Goal: Task Accomplishment & Management: Use online tool/utility

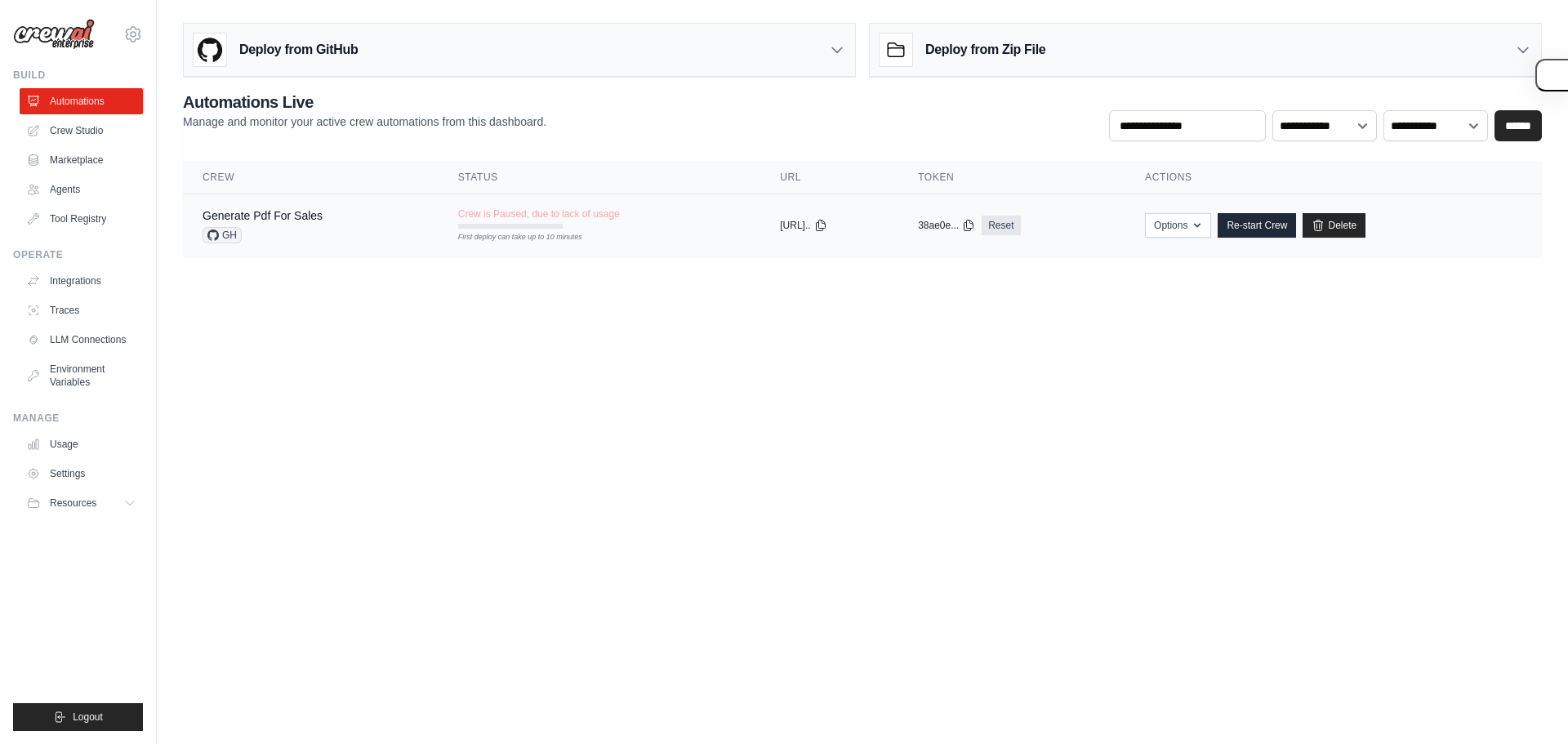
click at [501, 218] on span "Crew is Paused, due to lack of usage" at bounding box center [538, 214] width 162 height 13
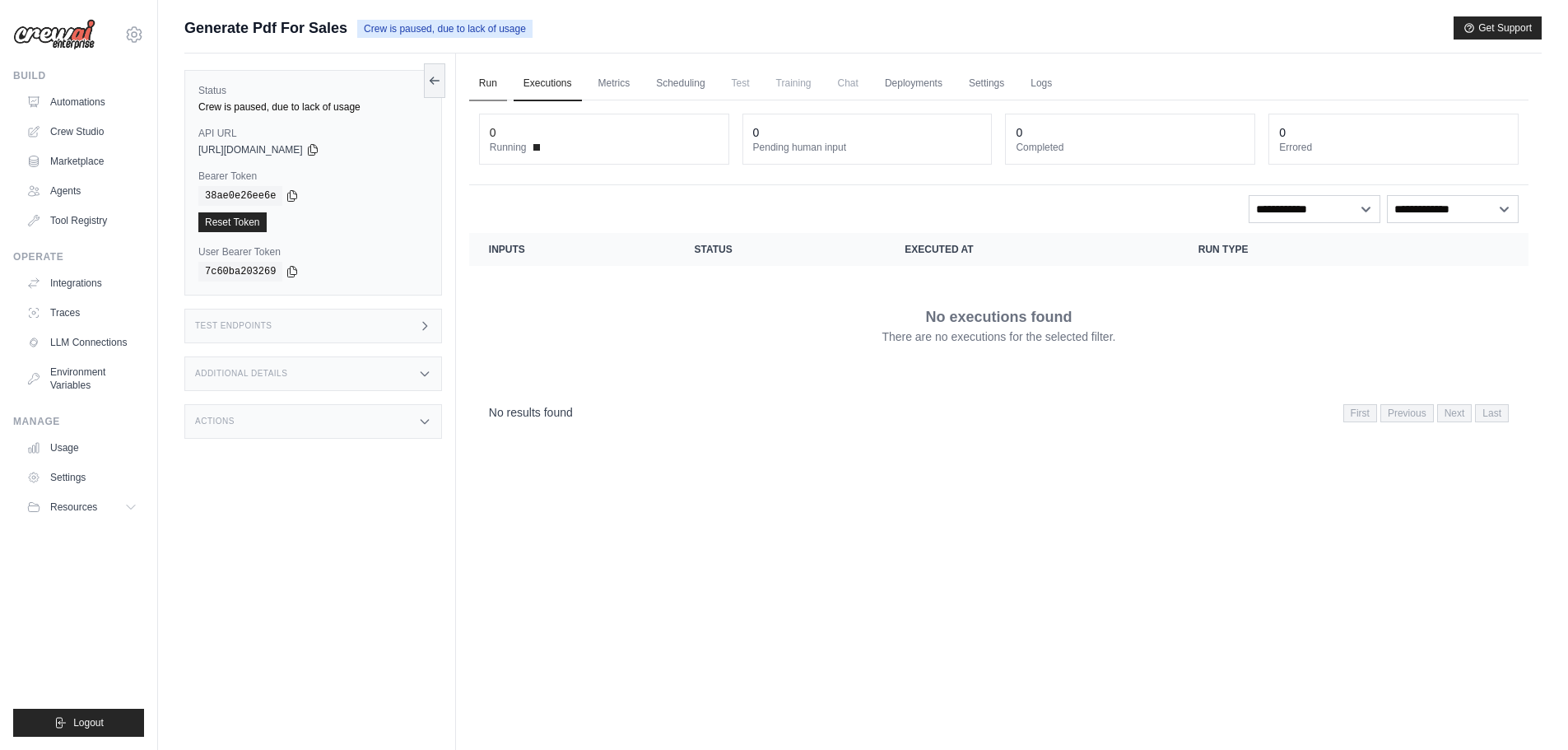
click at [487, 83] on link "Run" at bounding box center [488, 84] width 38 height 34
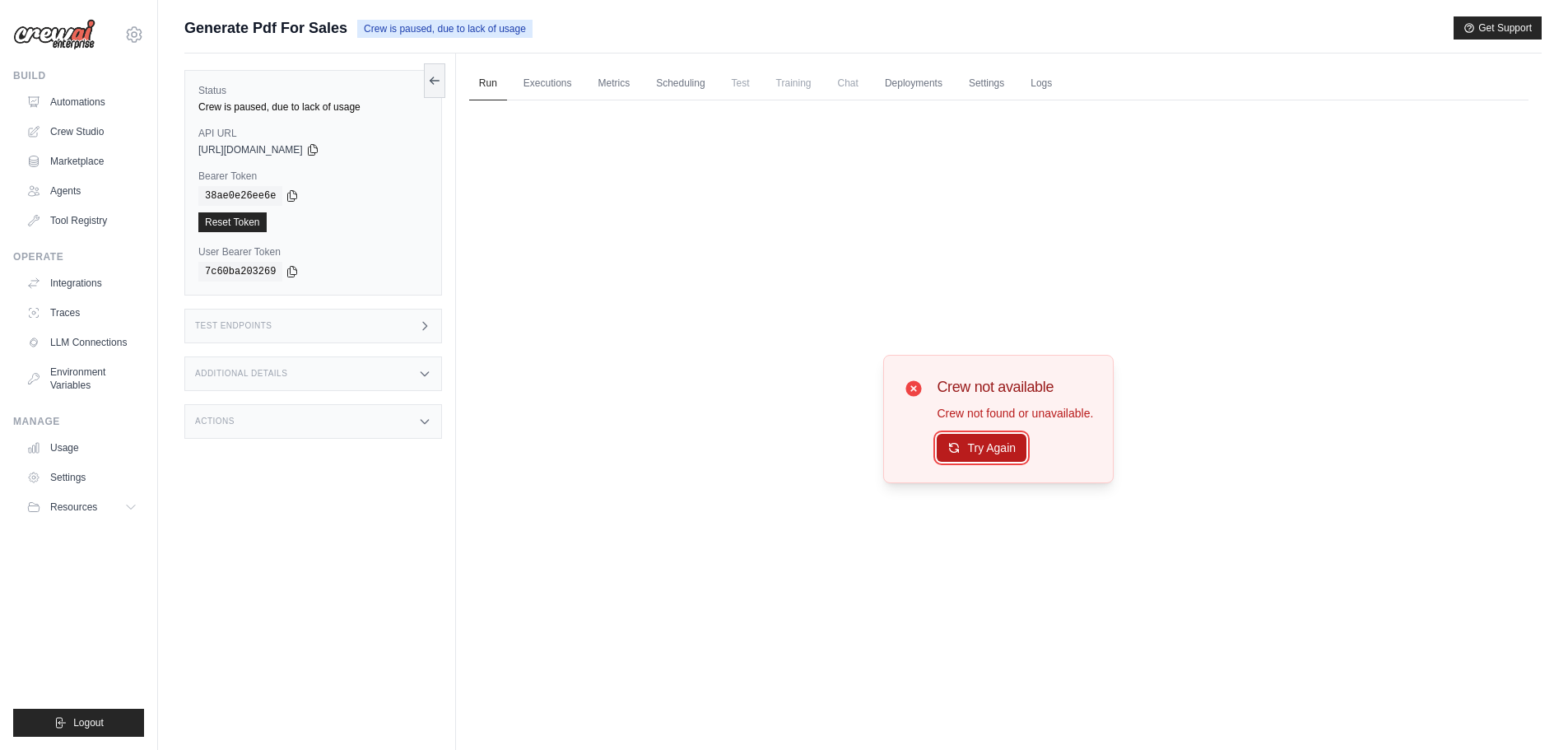
click at [964, 444] on button "Try Again" at bounding box center [981, 448] width 89 height 28
click at [89, 99] on link "Automations" at bounding box center [83, 102] width 124 height 27
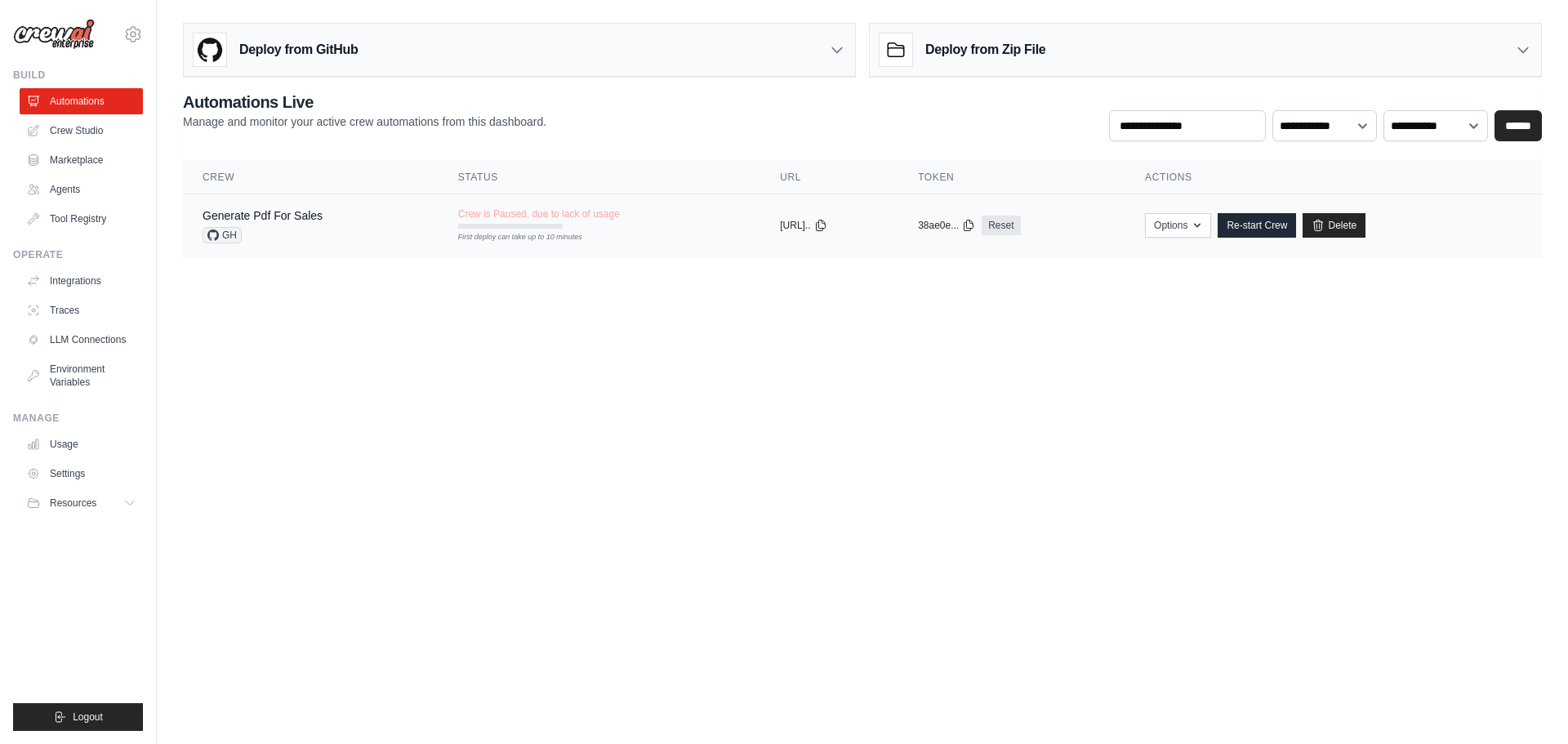
click at [322, 233] on div "GH" at bounding box center [263, 235] width 120 height 17
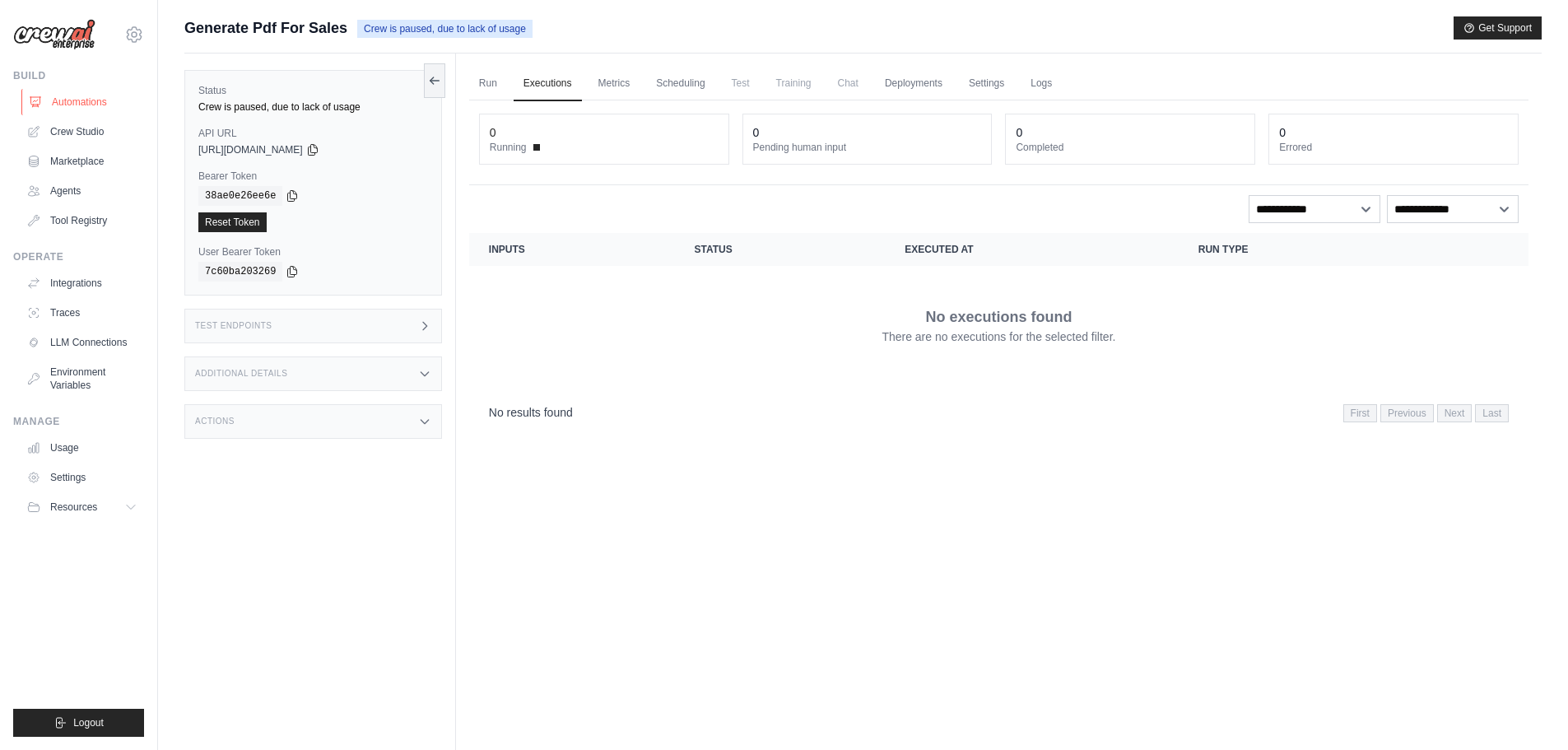
click at [62, 94] on link "Automations" at bounding box center [83, 102] width 124 height 27
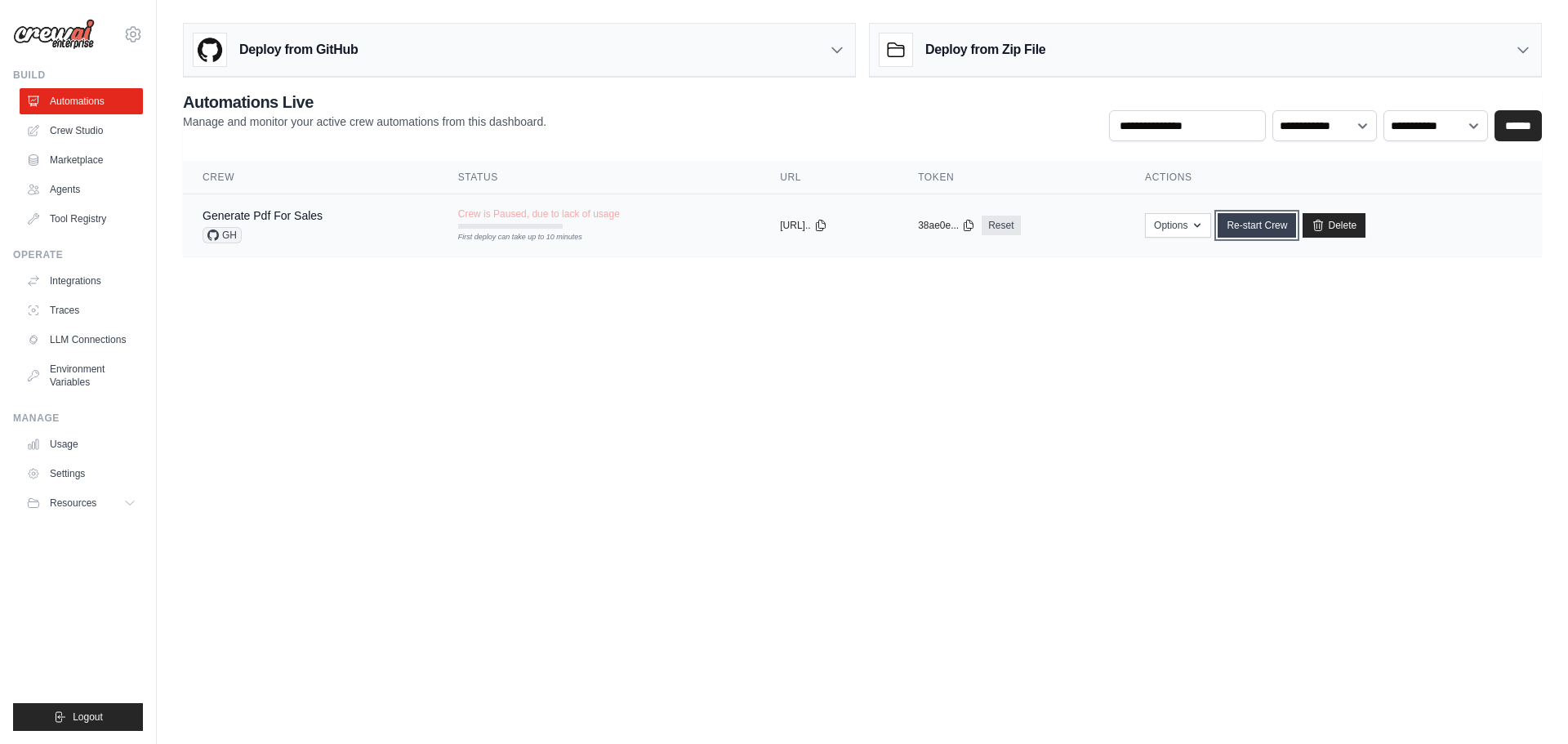
click at [1271, 225] on link "Re-start Crew" at bounding box center [1257, 225] width 79 height 25
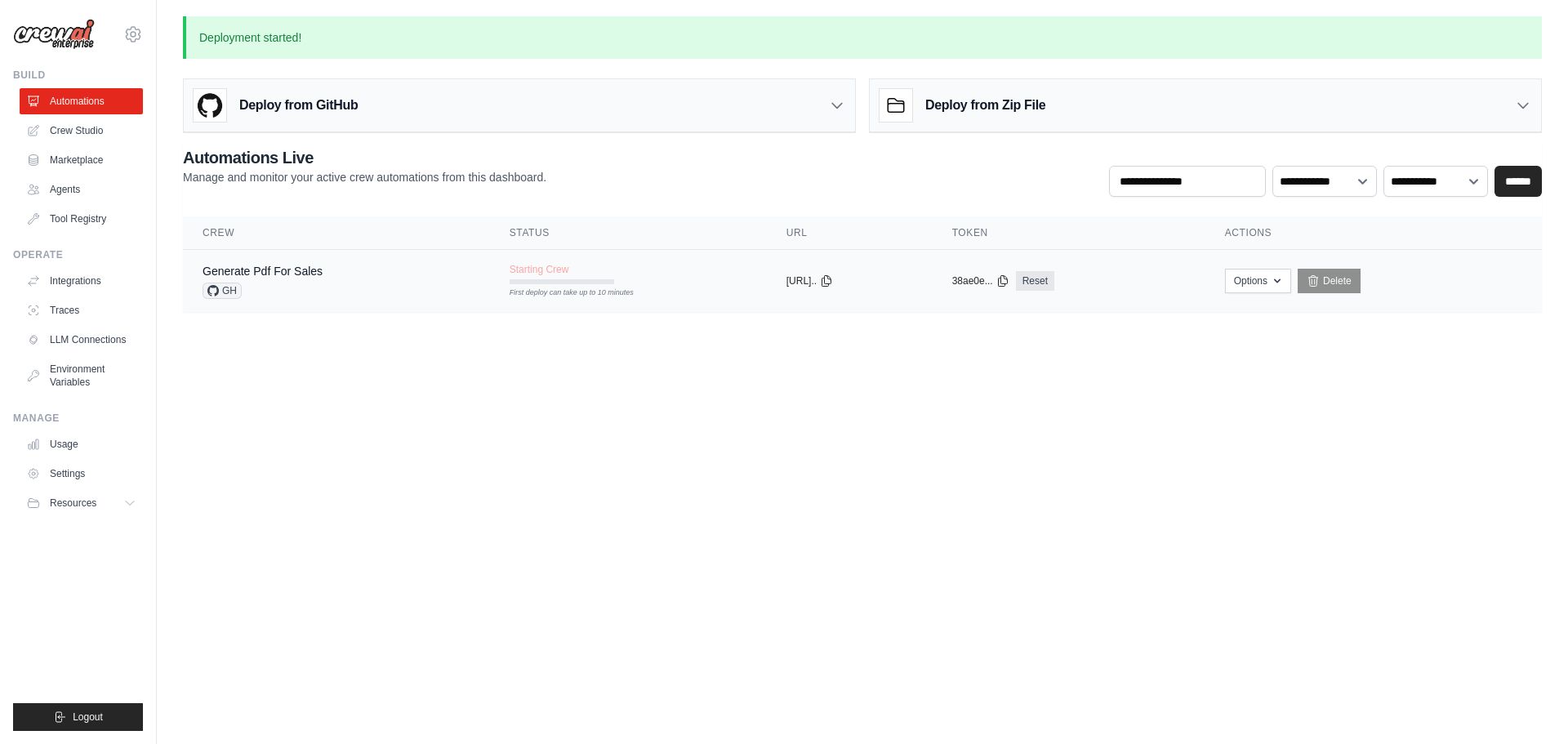
click at [533, 265] on span "Starting Crew" at bounding box center [539, 269] width 60 height 13
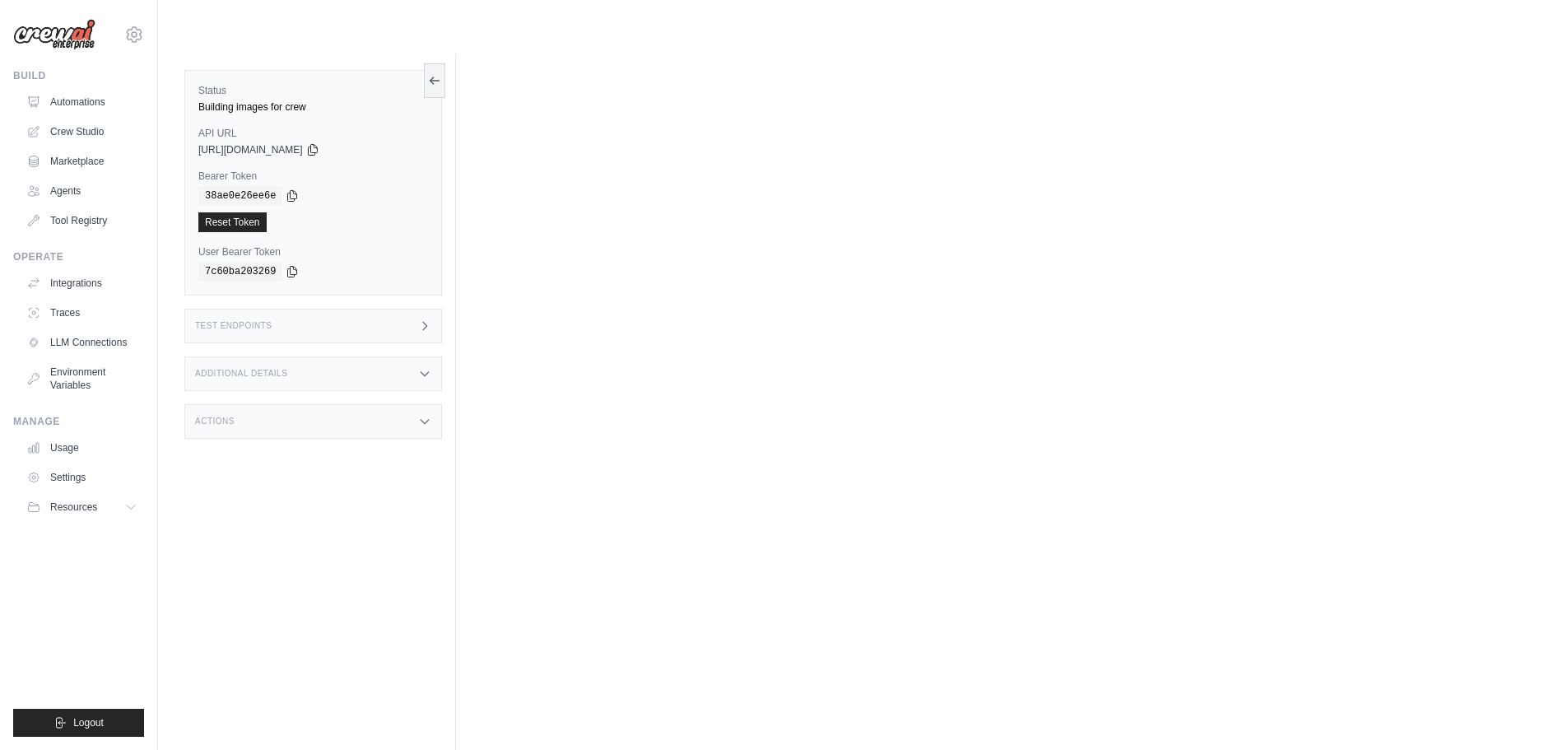
click at [625, 339] on div "No executions found There are no executions for the selected filter." at bounding box center [999, 325] width 1020 height 92
click at [505, 88] on link "Run" at bounding box center [488, 84] width 38 height 34
click at [618, 73] on link "Metrics" at bounding box center [615, 84] width 52 height 34
click at [688, 79] on link "Scheduling" at bounding box center [680, 84] width 68 height 34
click at [492, 81] on link "Run" at bounding box center [488, 84] width 38 height 34
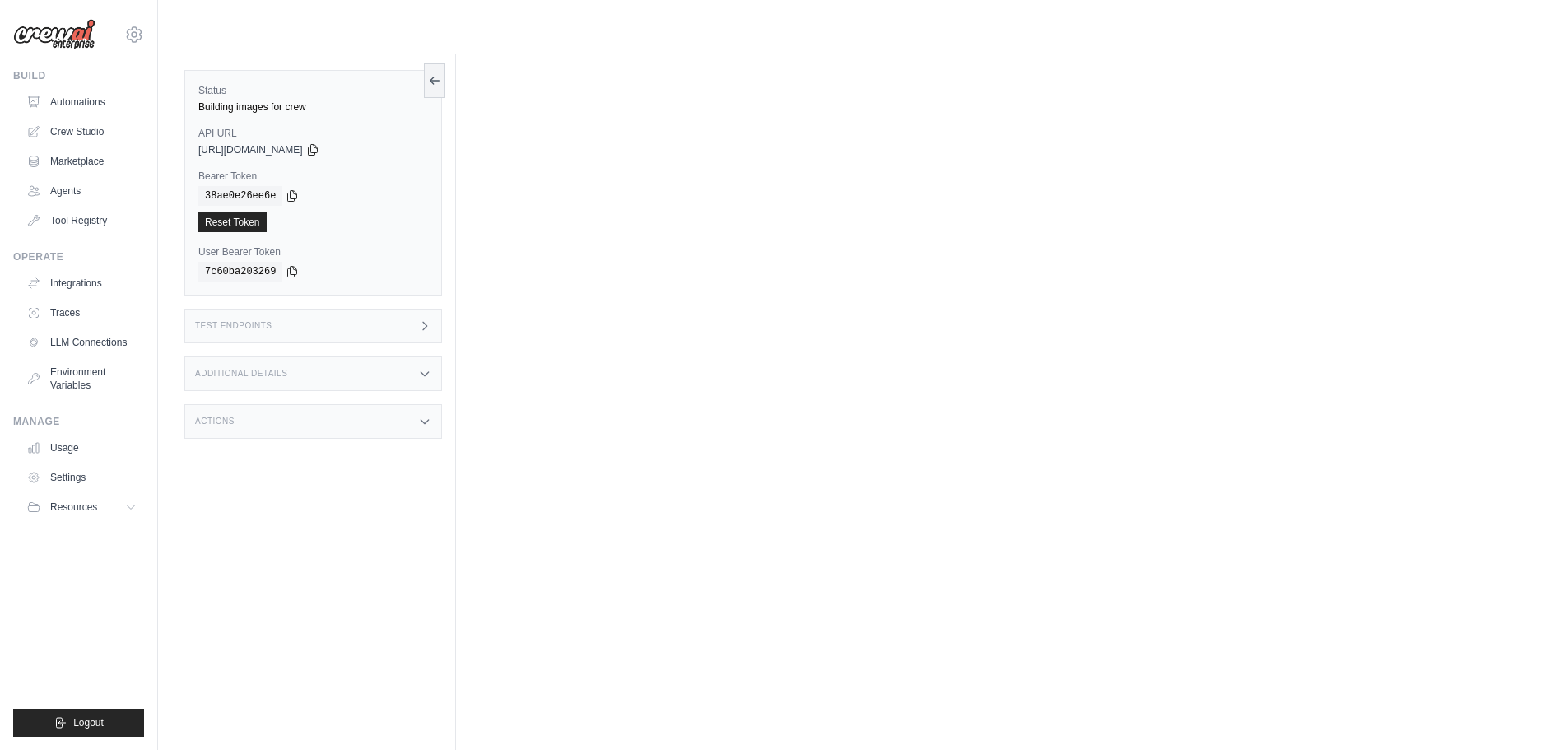
click at [902, 78] on link "Deployments" at bounding box center [913, 84] width 78 height 34
click at [1014, 82] on link "Settings" at bounding box center [987, 84] width 55 height 34
click at [1062, 84] on link "Logs" at bounding box center [1041, 84] width 41 height 34
click at [489, 87] on link "Run" at bounding box center [488, 84] width 38 height 34
click at [84, 125] on link "Crew Studio" at bounding box center [83, 132] width 124 height 27
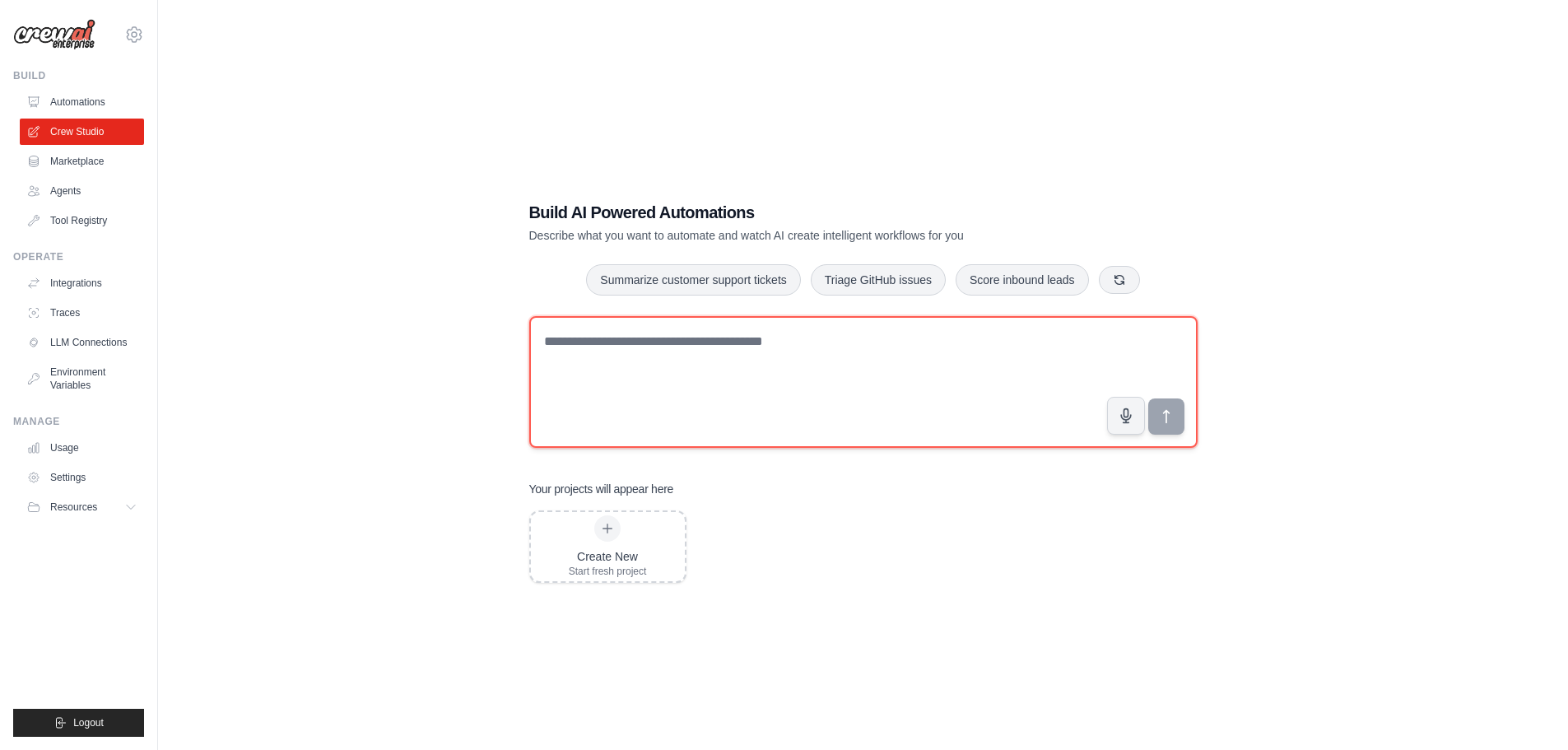
click at [758, 343] on textarea at bounding box center [863, 383] width 669 height 132
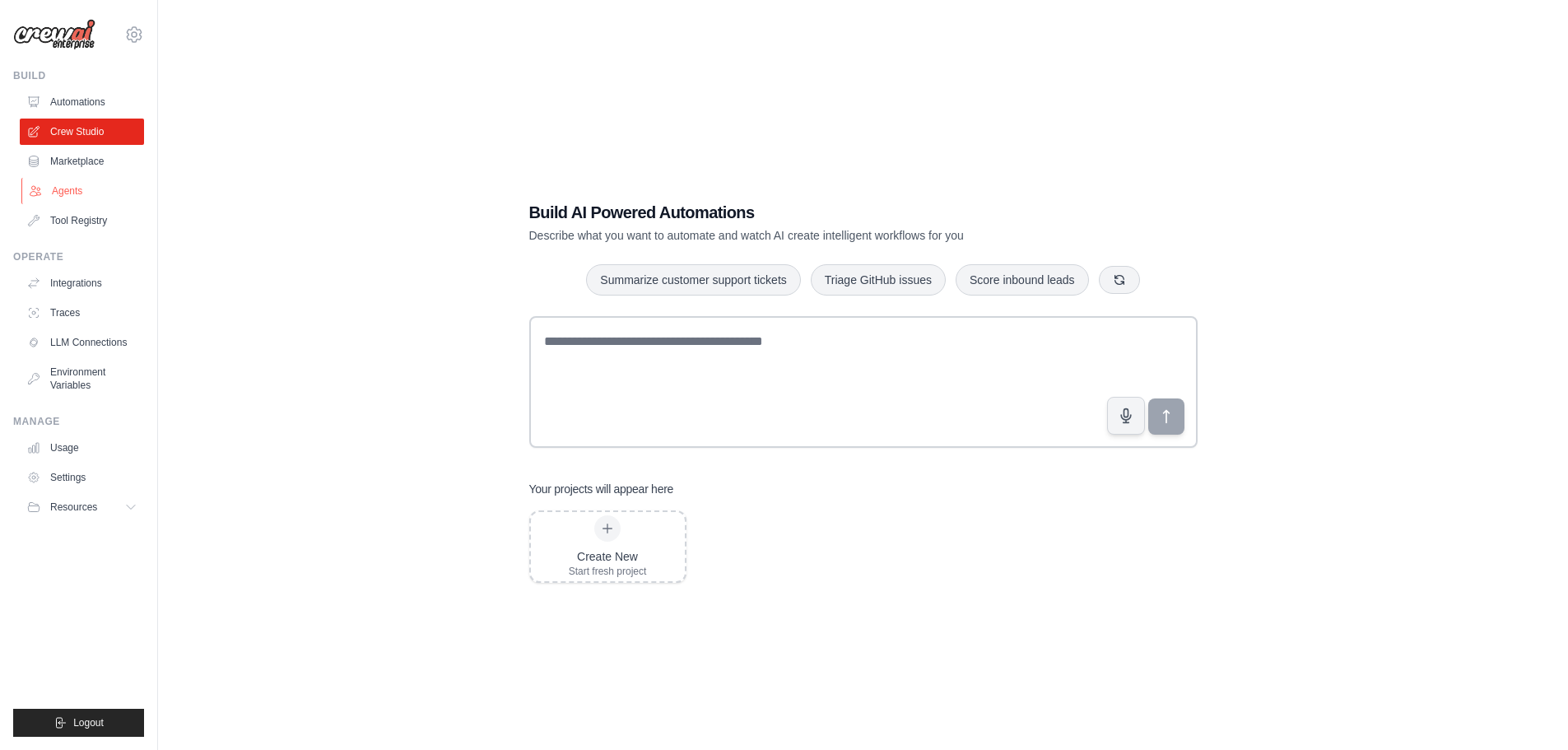
click at [83, 179] on link "Agents" at bounding box center [83, 191] width 124 height 27
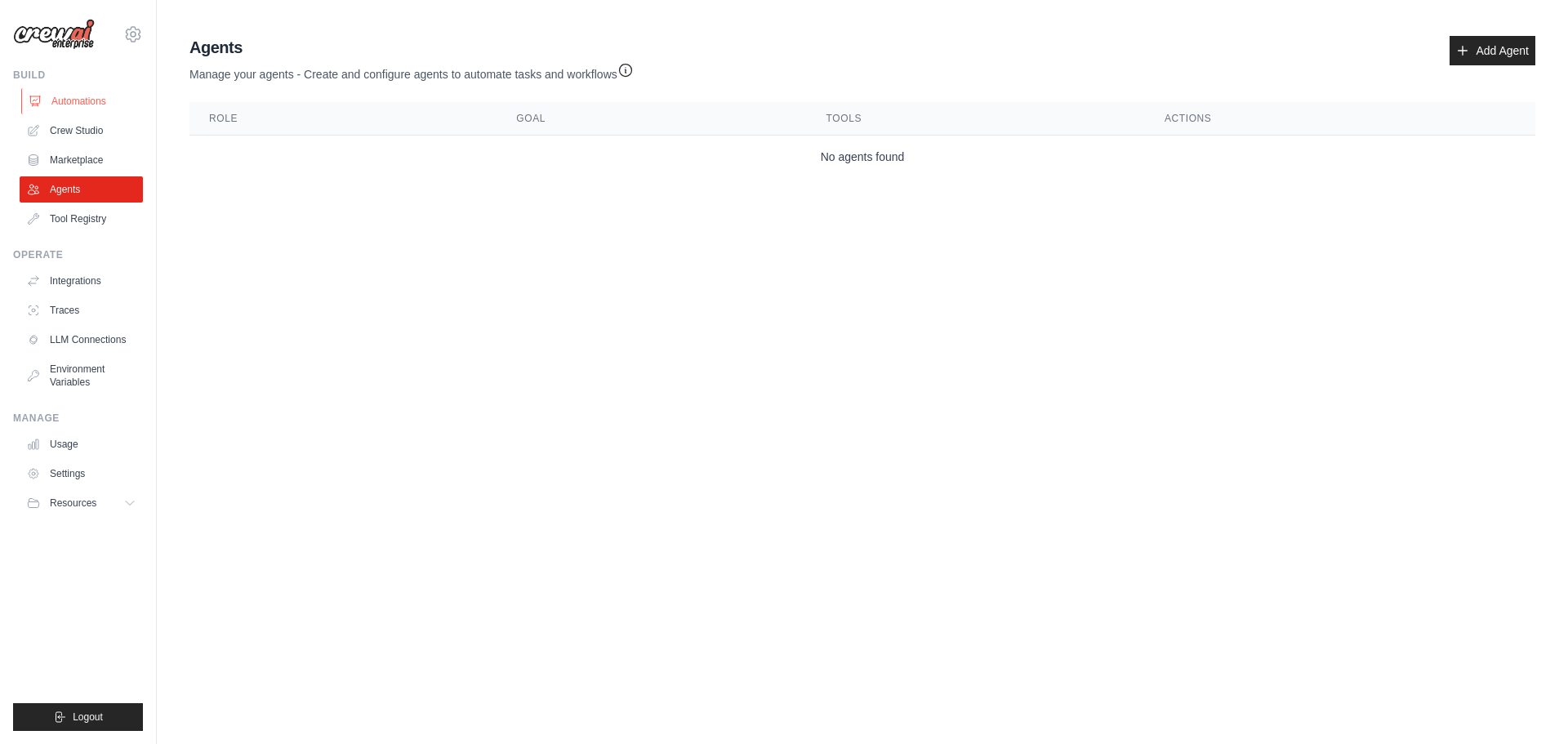
click at [71, 102] on link "Automations" at bounding box center [83, 101] width 123 height 27
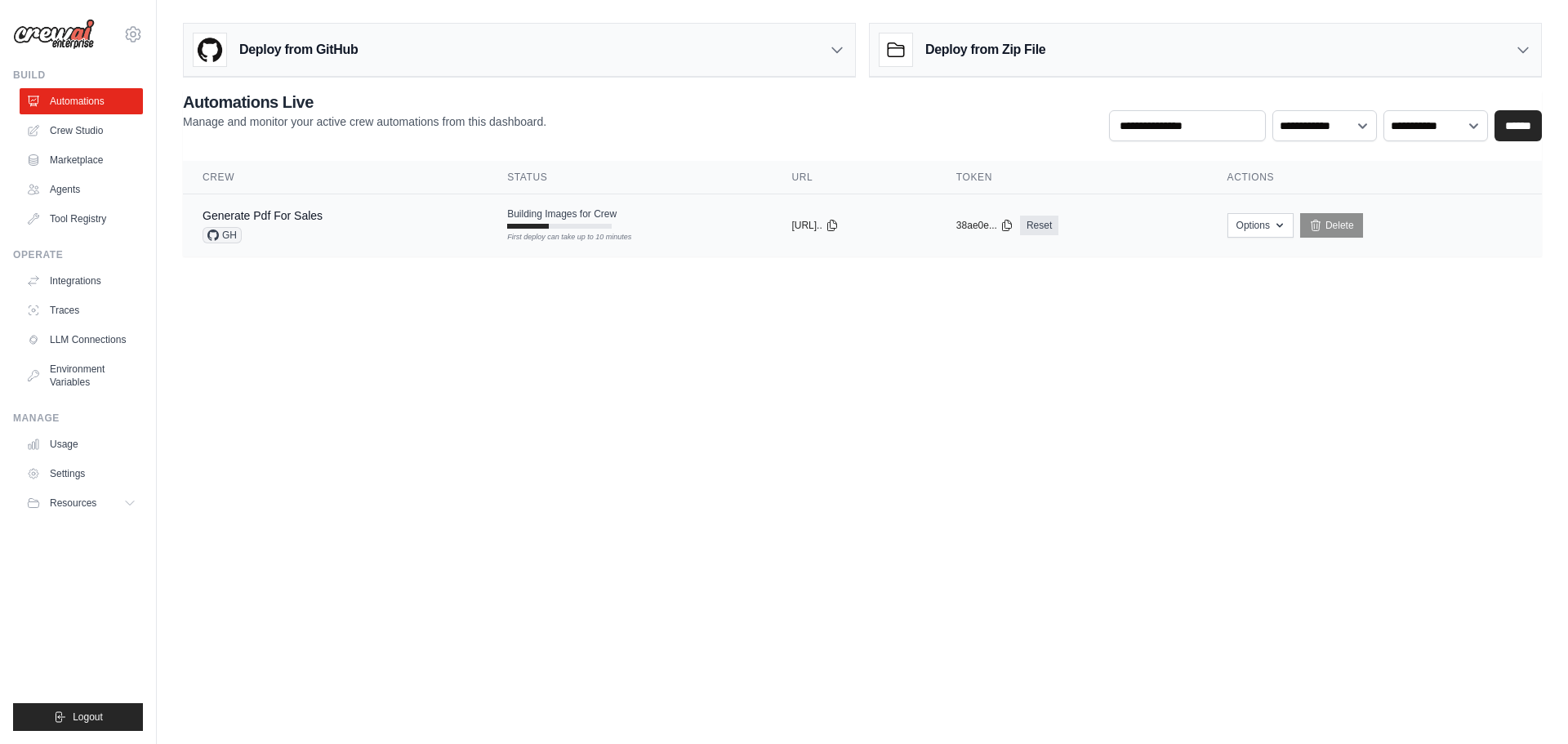
click at [521, 220] on div "Building Images for Crew First deploy can take up to 10 minutes" at bounding box center [562, 218] width 109 height 22
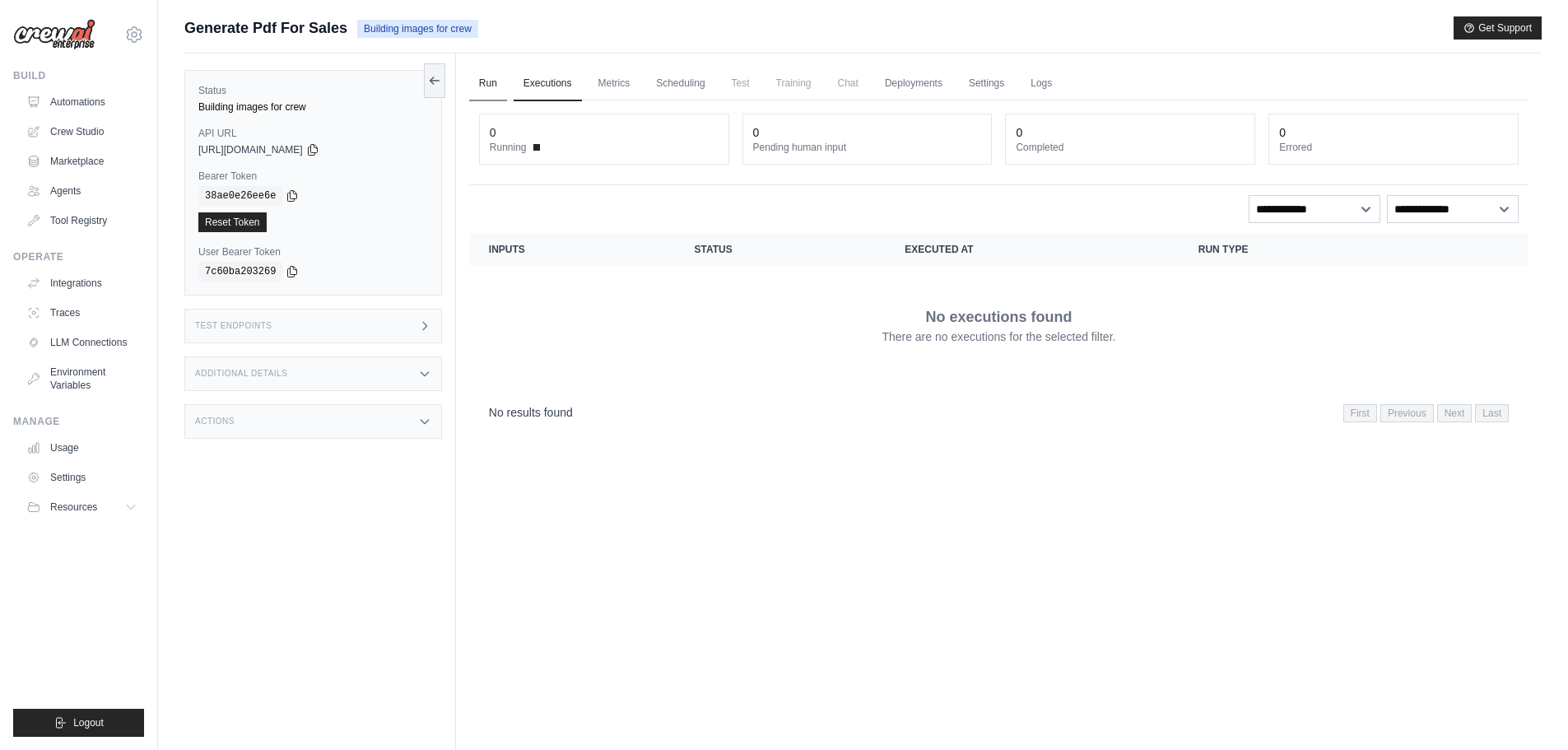
drag, startPoint x: 491, startPoint y: 109, endPoint x: 486, endPoint y: 99, distance: 11.2
click at [491, 107] on div "0 Running 0 Pending human input 0 Completed 0 Errored" at bounding box center [999, 143] width 1060 height 85
click at [68, 92] on link "Automations" at bounding box center [83, 102] width 124 height 27
